Goal: Task Accomplishment & Management: Use online tool/utility

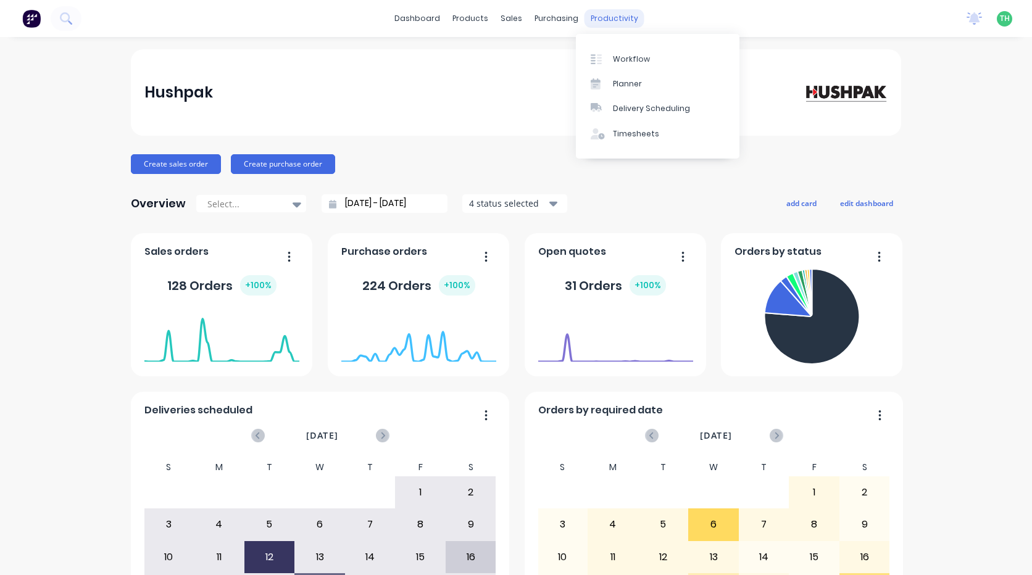
click at [620, 20] on div "productivity" at bounding box center [614, 18] width 60 height 19
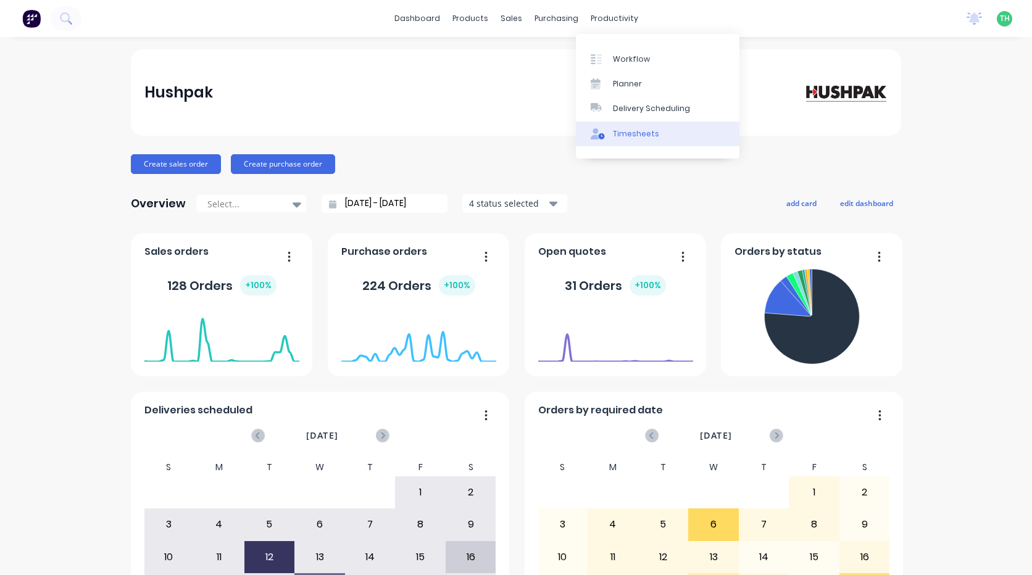
drag, startPoint x: 624, startPoint y: 131, endPoint x: 618, endPoint y: 136, distance: 7.9
click at [624, 131] on div "Timesheets" at bounding box center [636, 133] width 46 height 11
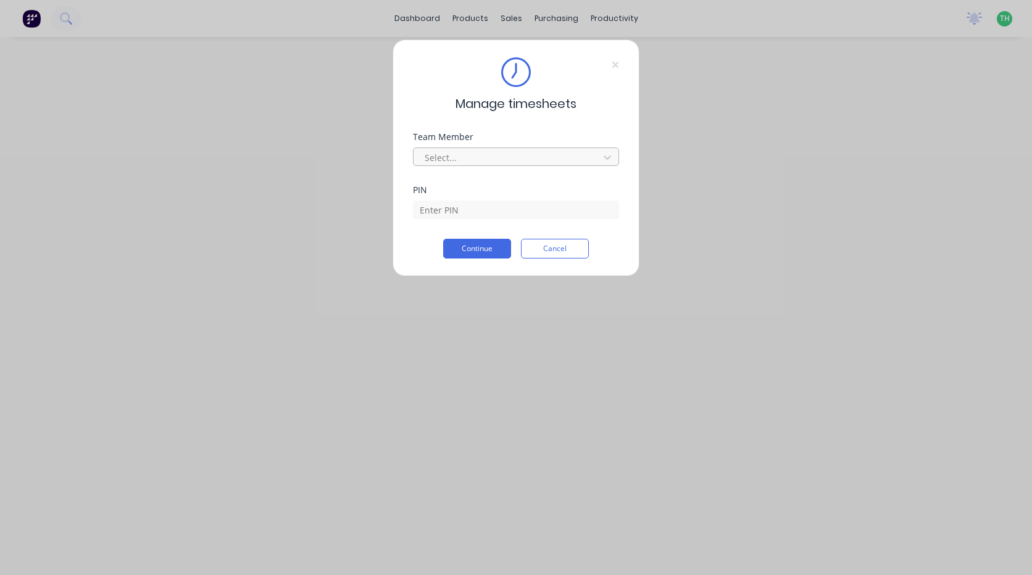
click at [484, 154] on div at bounding box center [507, 157] width 169 height 15
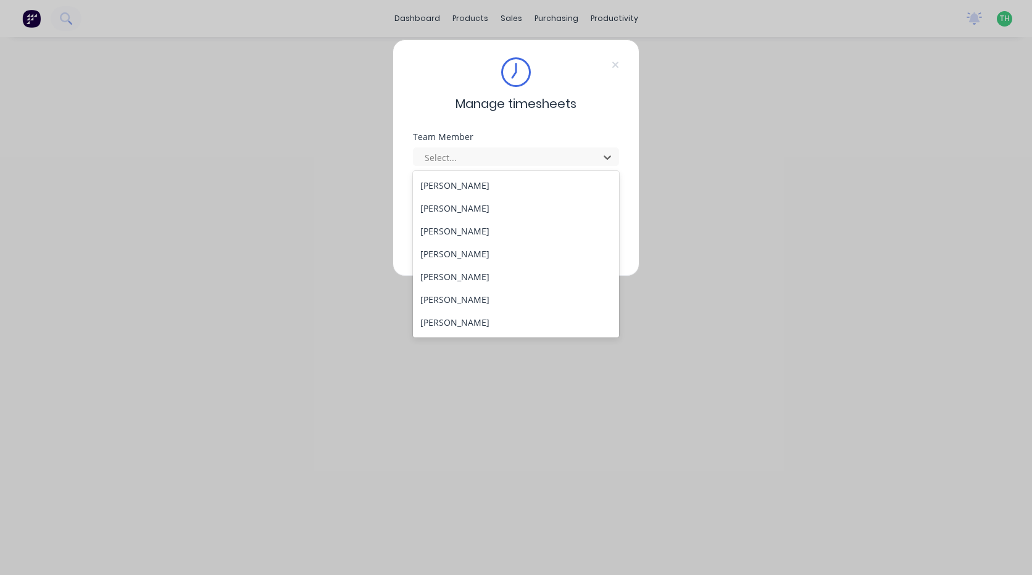
scroll to position [637, 0]
click at [481, 301] on div "Tewdwr [PERSON_NAME]" at bounding box center [516, 300] width 206 height 23
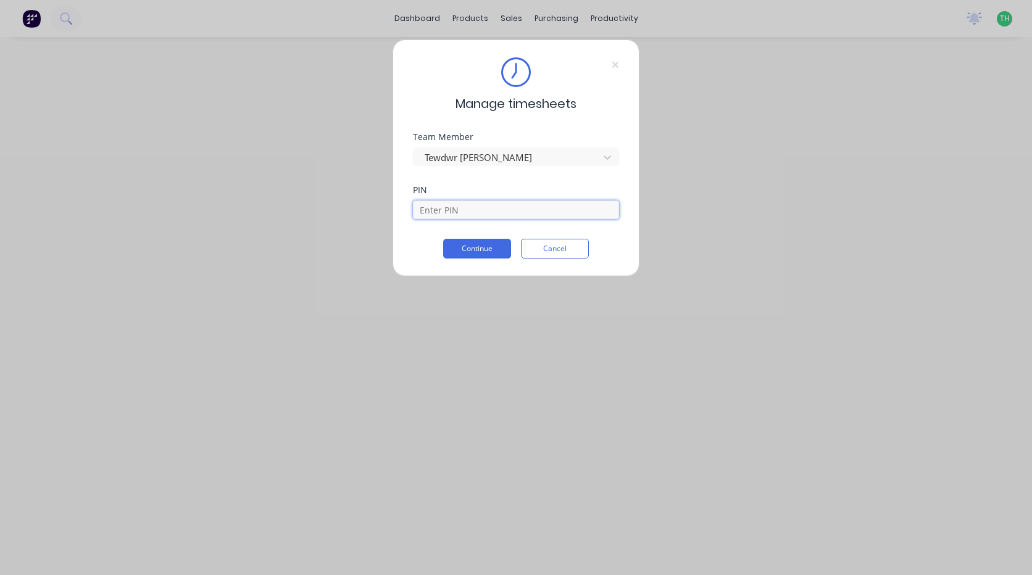
click at [466, 215] on input at bounding box center [516, 210] width 206 height 19
type input "2711"
click at [468, 247] on button "Continue" at bounding box center [477, 249] width 68 height 20
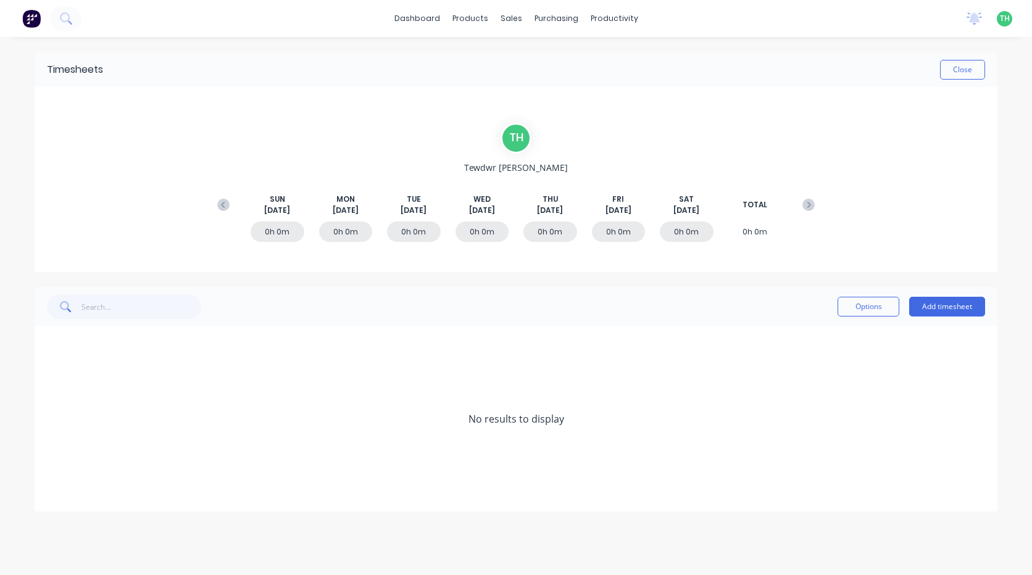
click at [221, 207] on icon at bounding box center [223, 205] width 12 height 12
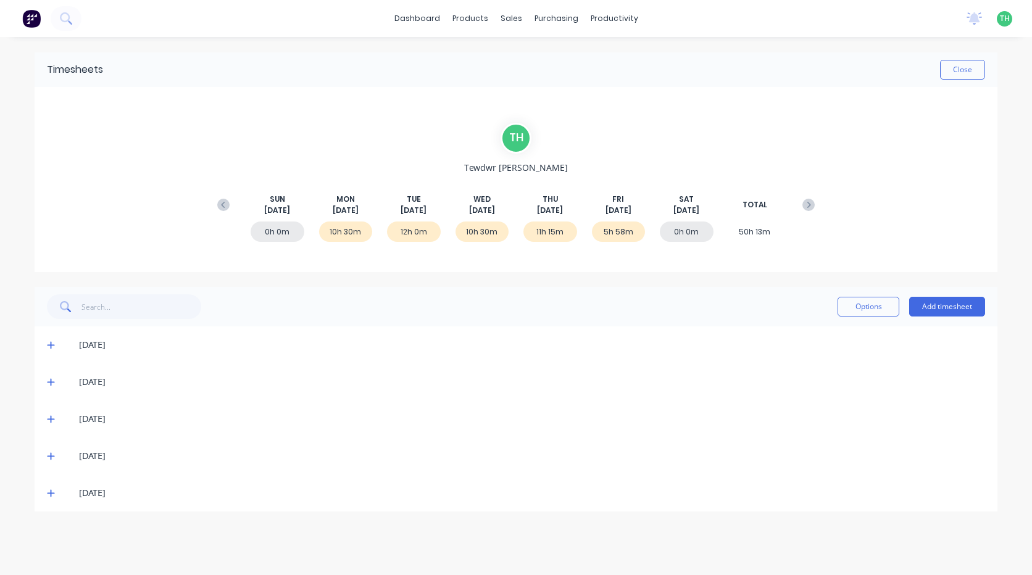
click at [54, 493] on icon at bounding box center [51, 493] width 8 height 9
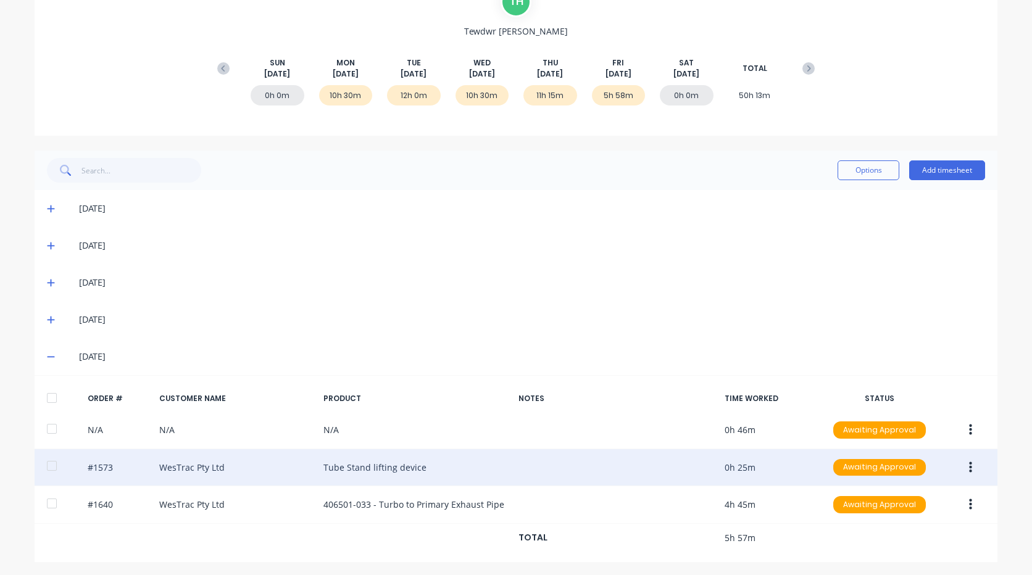
scroll to position [139, 0]
